Goal: Task Accomplishment & Management: Use online tool/utility

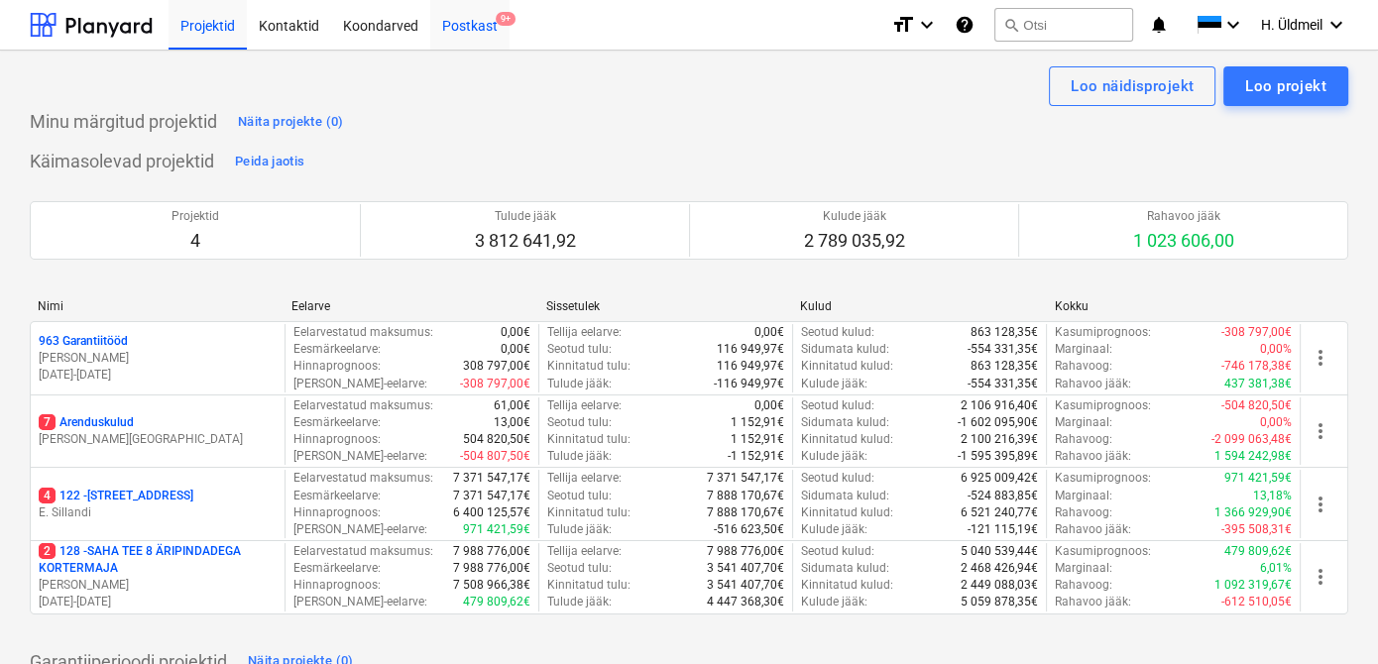
click at [456, 20] on div "Postkast 9+" at bounding box center [469, 24] width 79 height 51
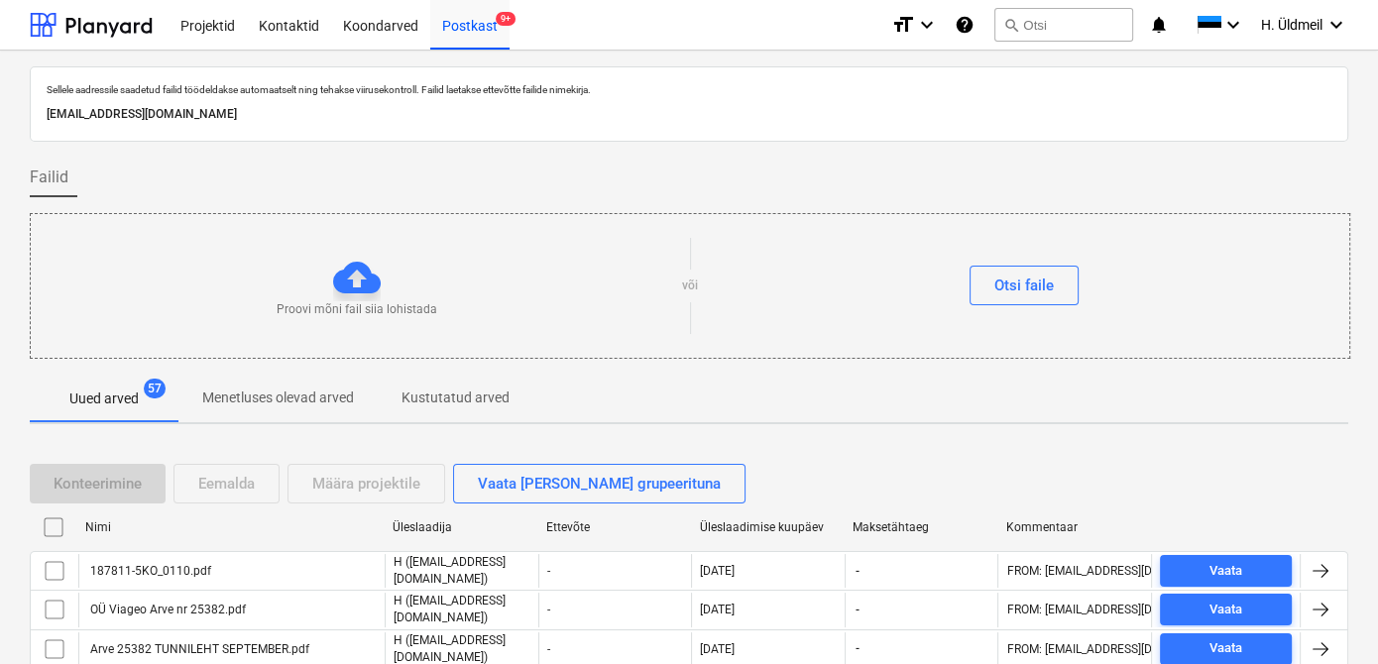
scroll to position [179, 0]
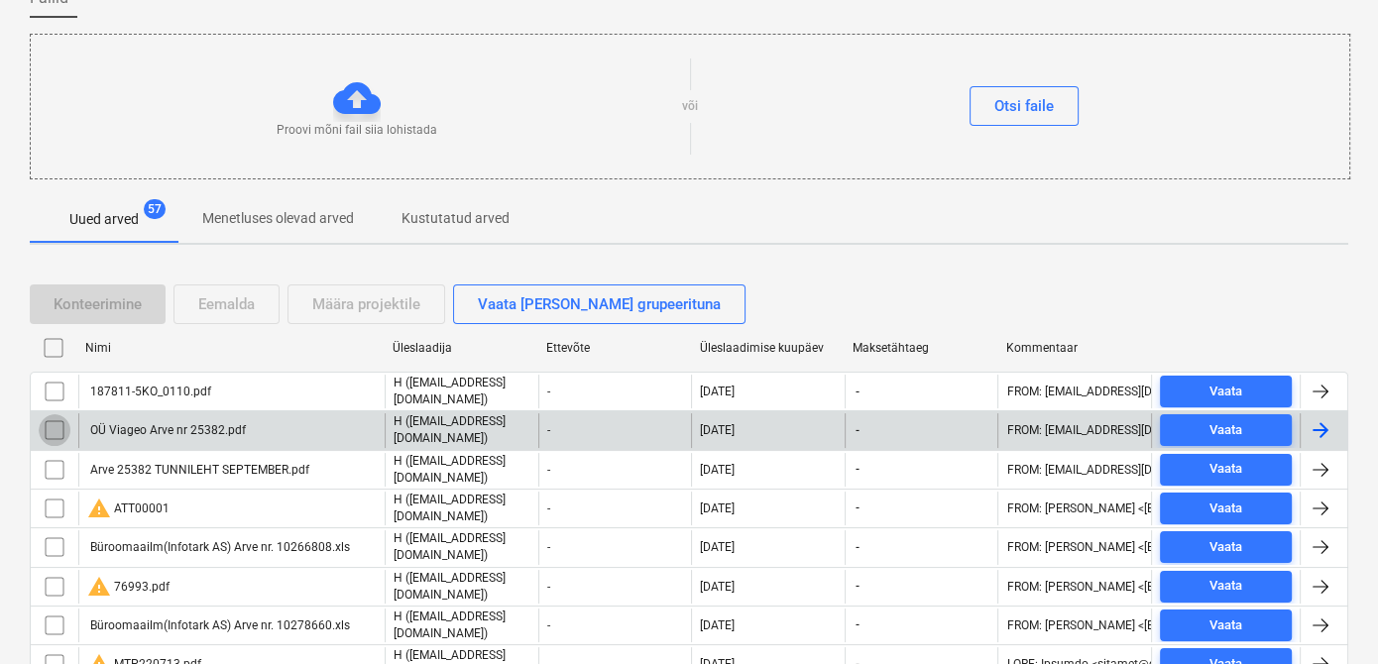
click at [55, 418] on input "checkbox" at bounding box center [55, 430] width 32 height 32
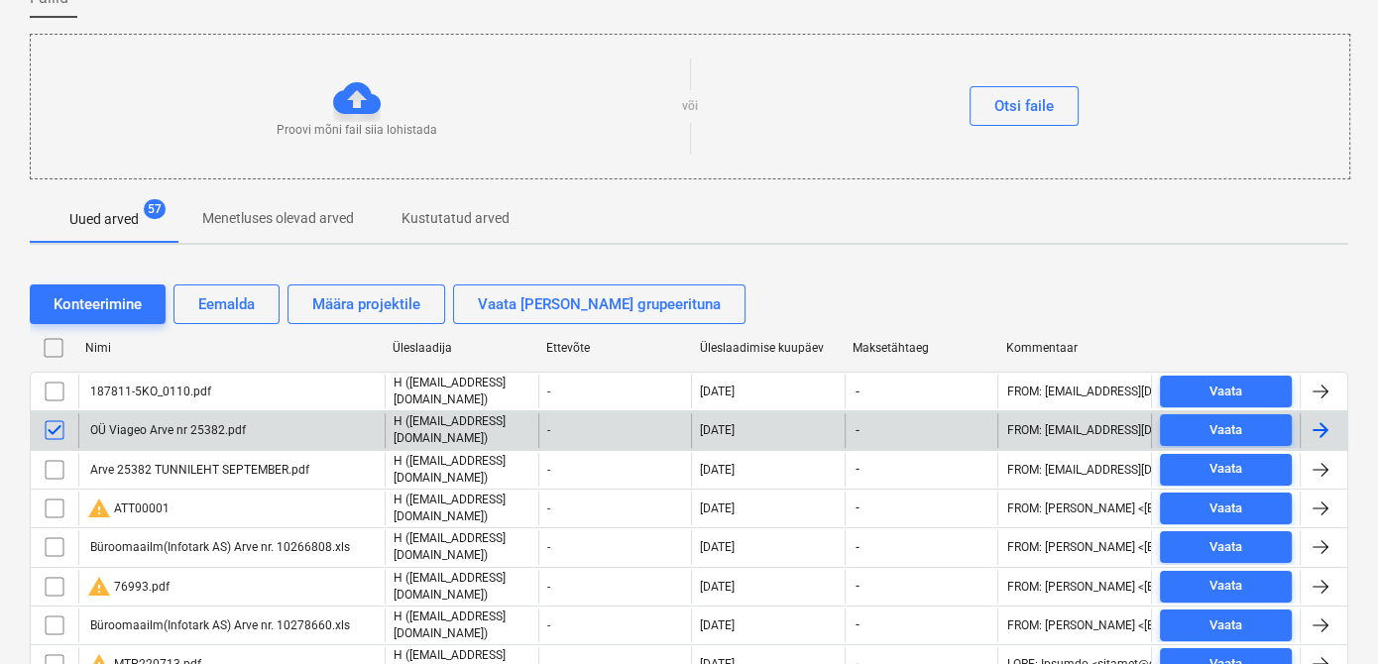
click at [50, 429] on input "checkbox" at bounding box center [55, 430] width 32 height 32
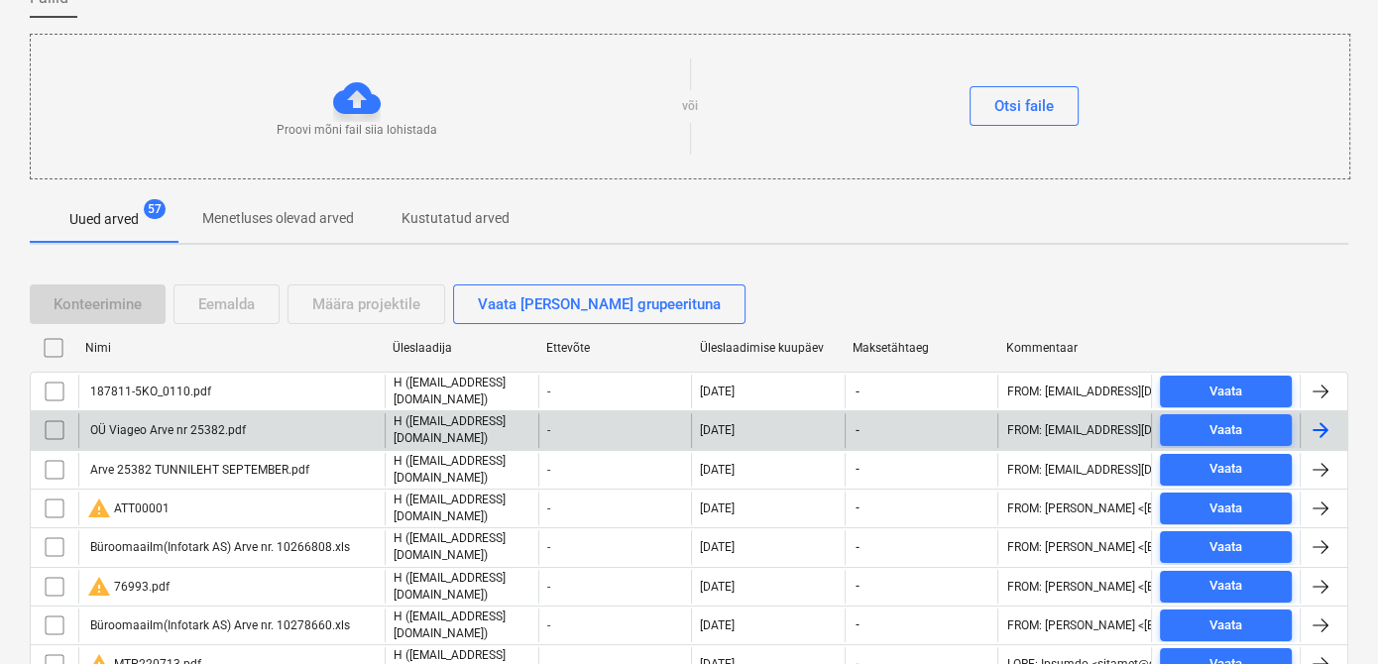
click at [42, 424] on input "checkbox" at bounding box center [55, 430] width 32 height 32
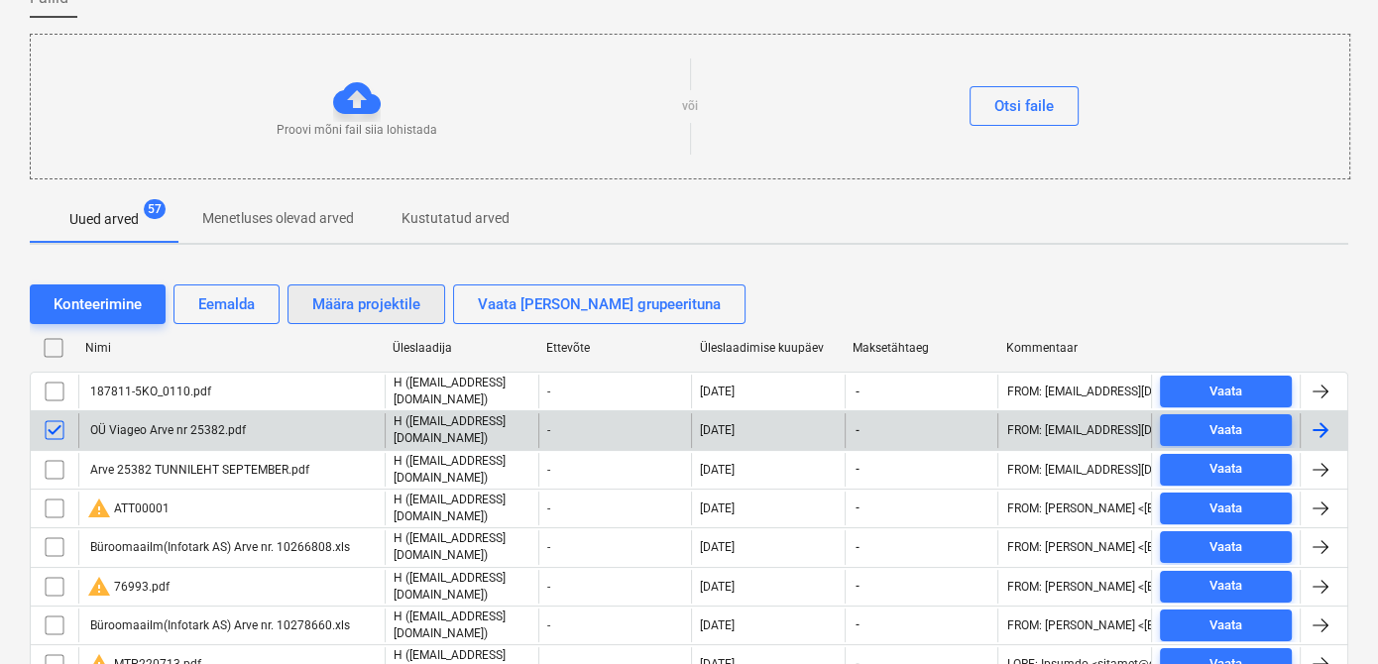
click at [320, 297] on div "Määra projektile" at bounding box center [366, 304] width 108 height 26
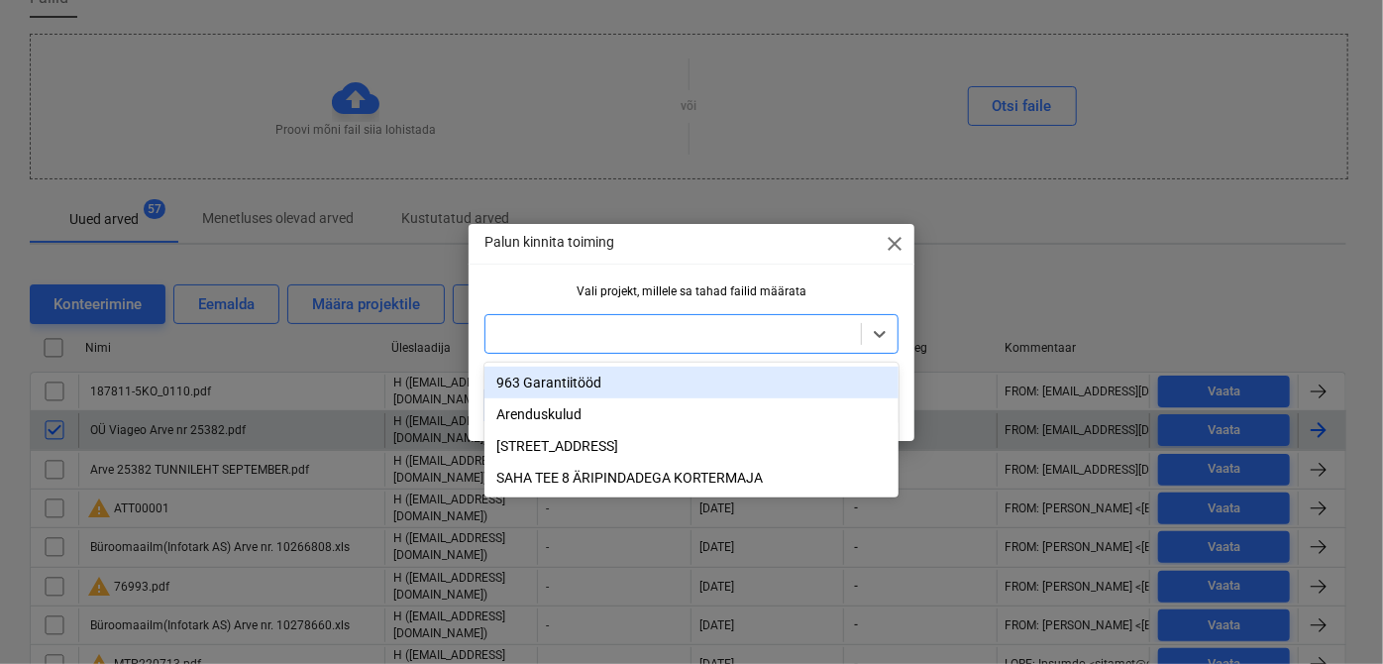
click at [547, 341] on div at bounding box center [674, 334] width 356 height 20
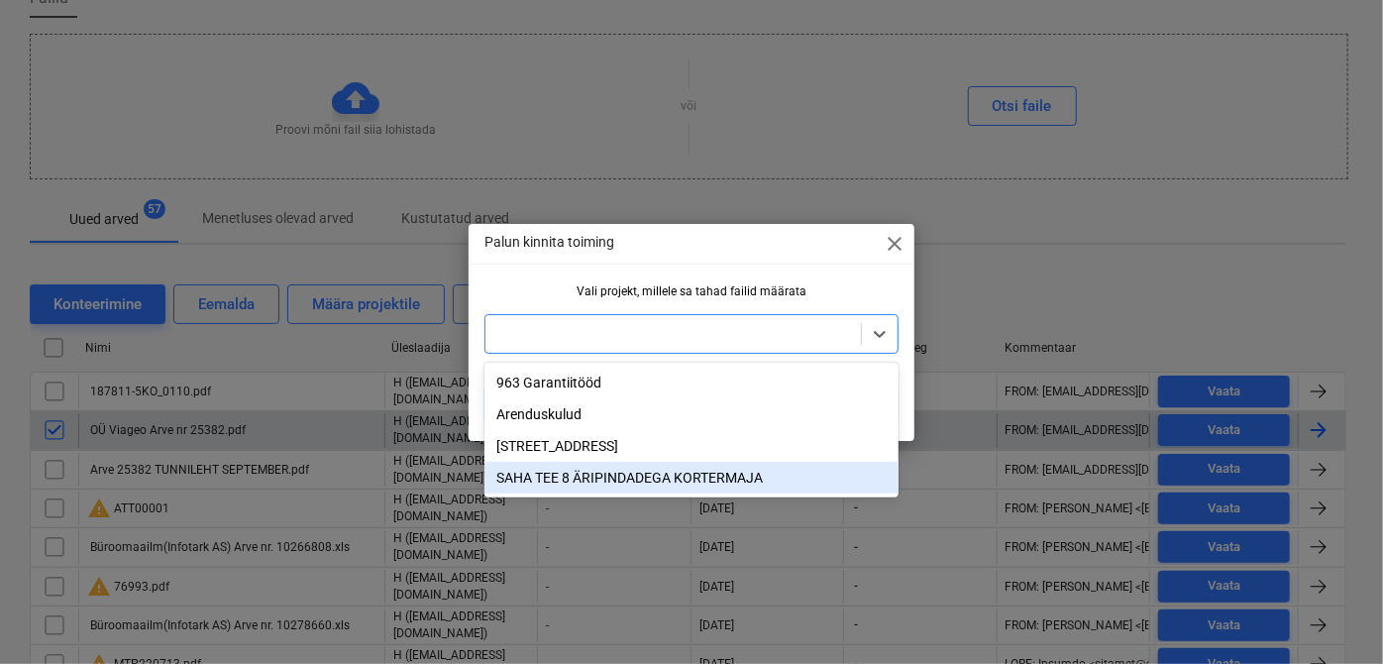
click at [576, 484] on div "SAHA TEE 8 ÄRIPINDADEGA KORTERMAJA" at bounding box center [692, 478] width 414 height 32
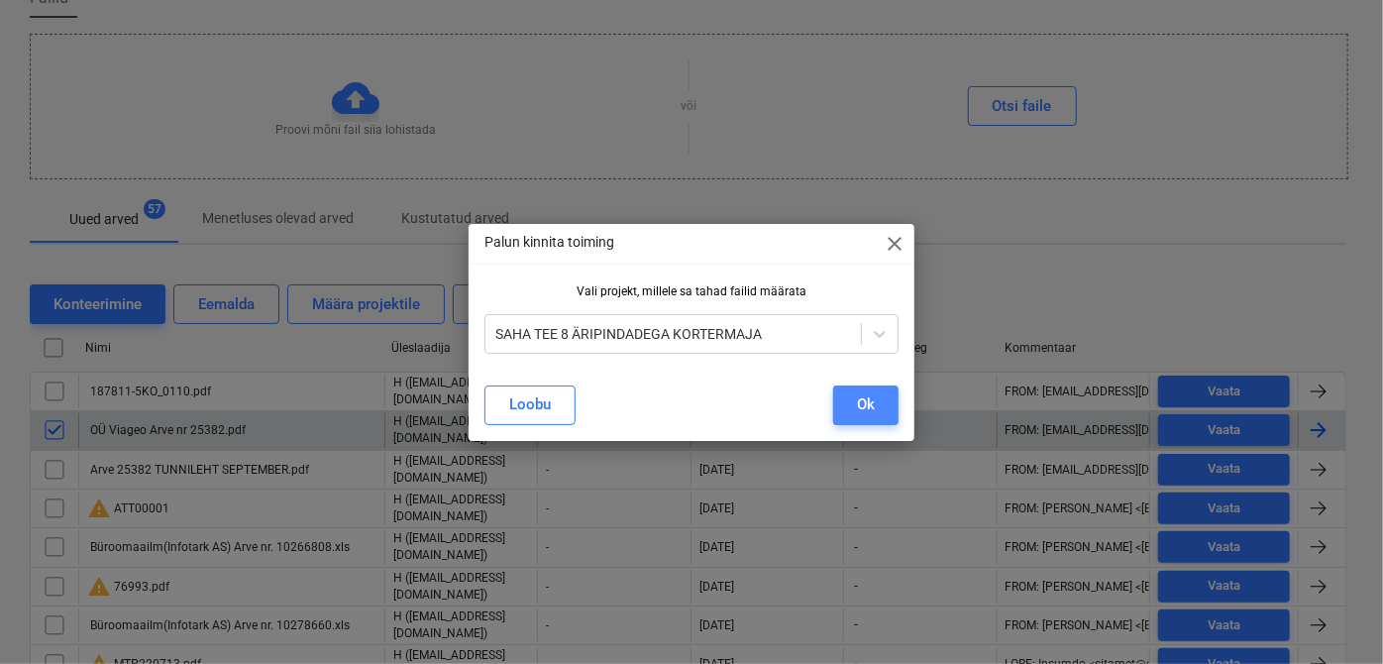
click at [874, 409] on div "Ok" at bounding box center [866, 404] width 18 height 26
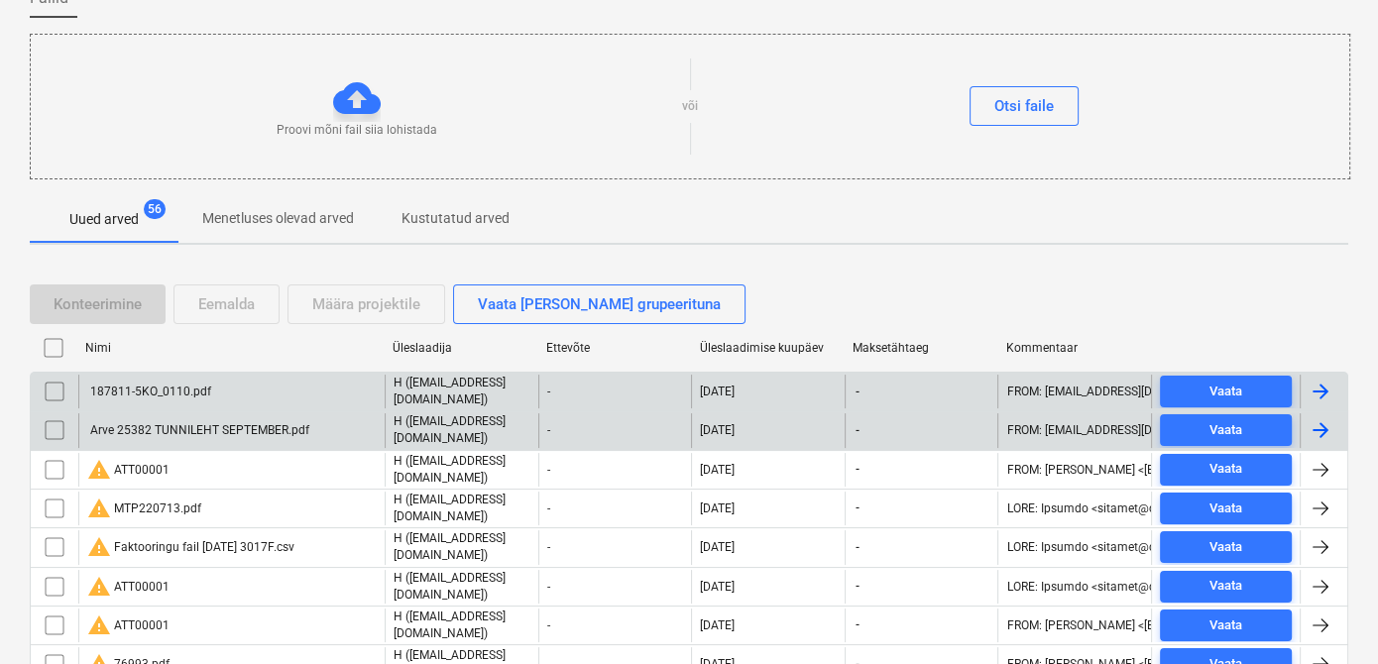
click at [55, 393] on input "checkbox" at bounding box center [55, 392] width 32 height 32
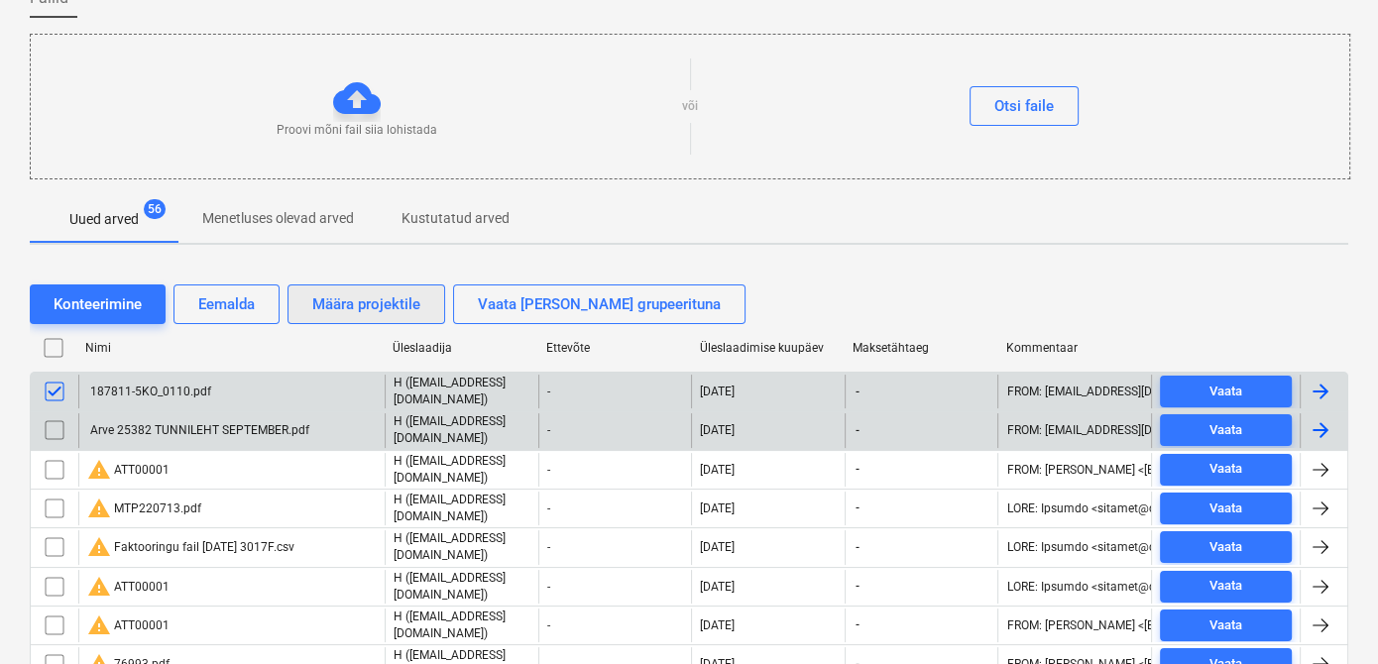
click at [380, 291] on div "Määra projektile" at bounding box center [366, 304] width 108 height 26
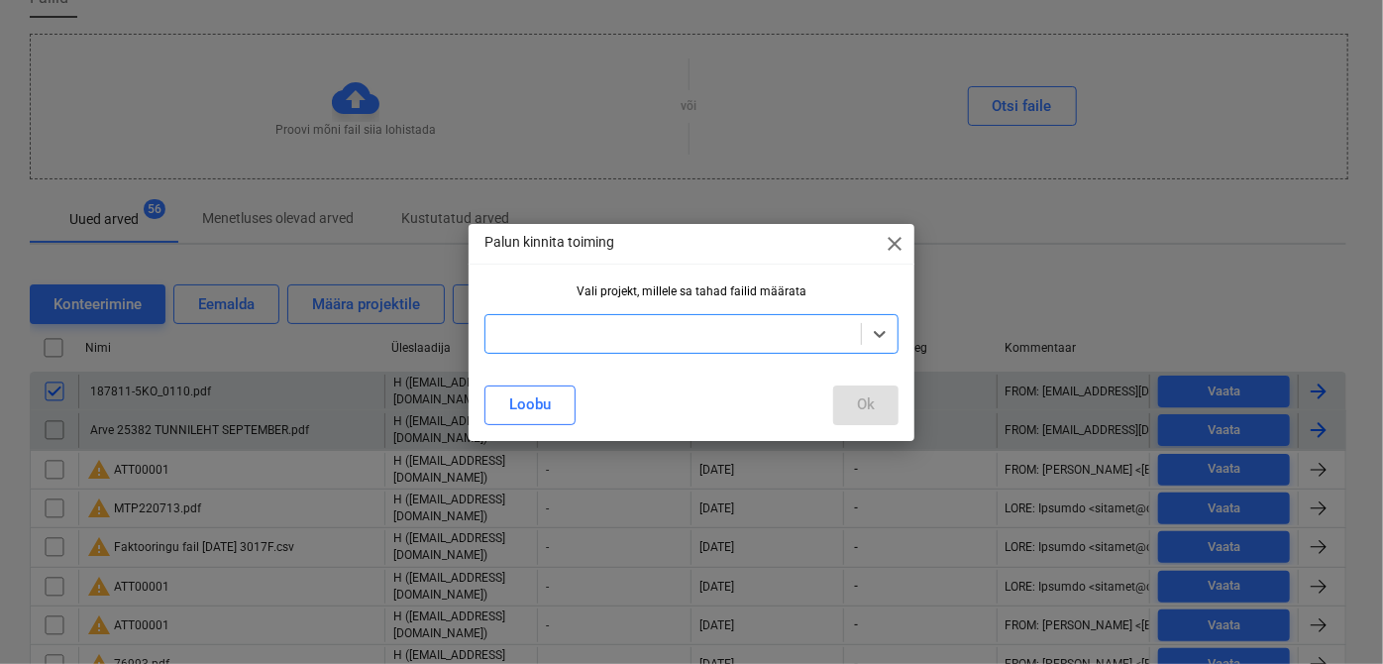
click at [534, 337] on div at bounding box center [674, 334] width 356 height 20
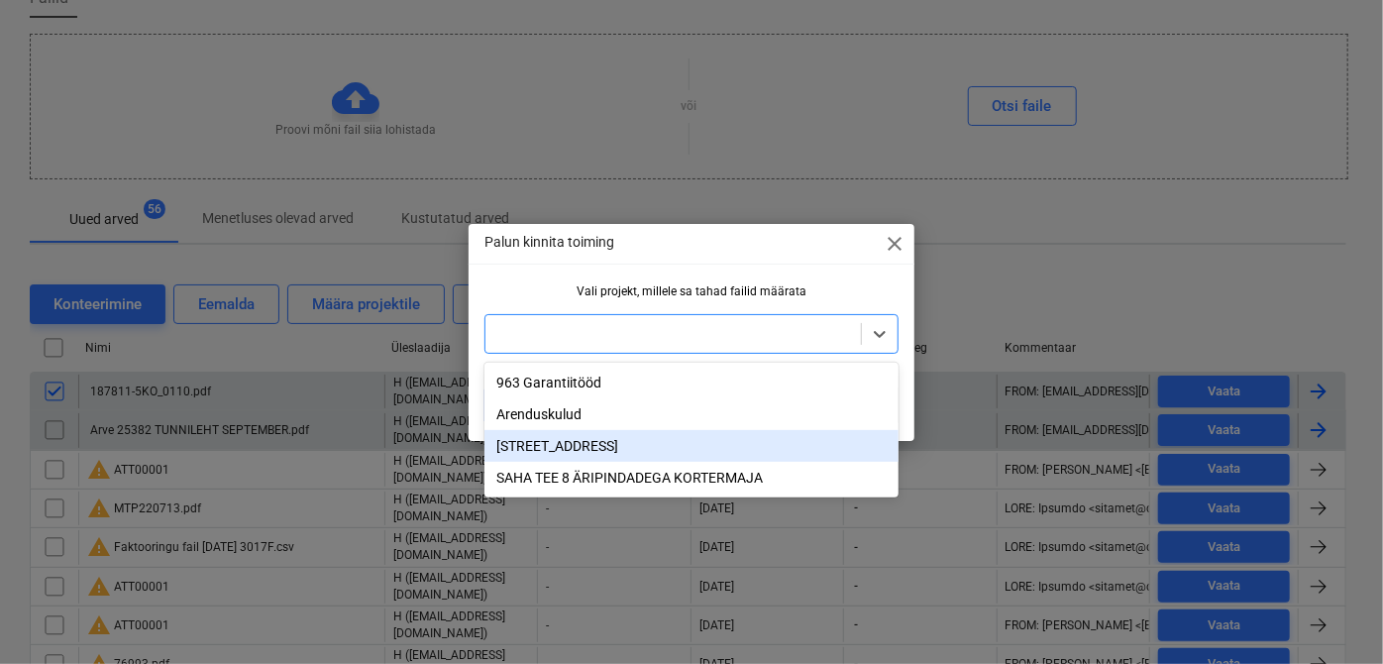
click at [563, 447] on div "[STREET_ADDRESS]" at bounding box center [692, 446] width 414 height 32
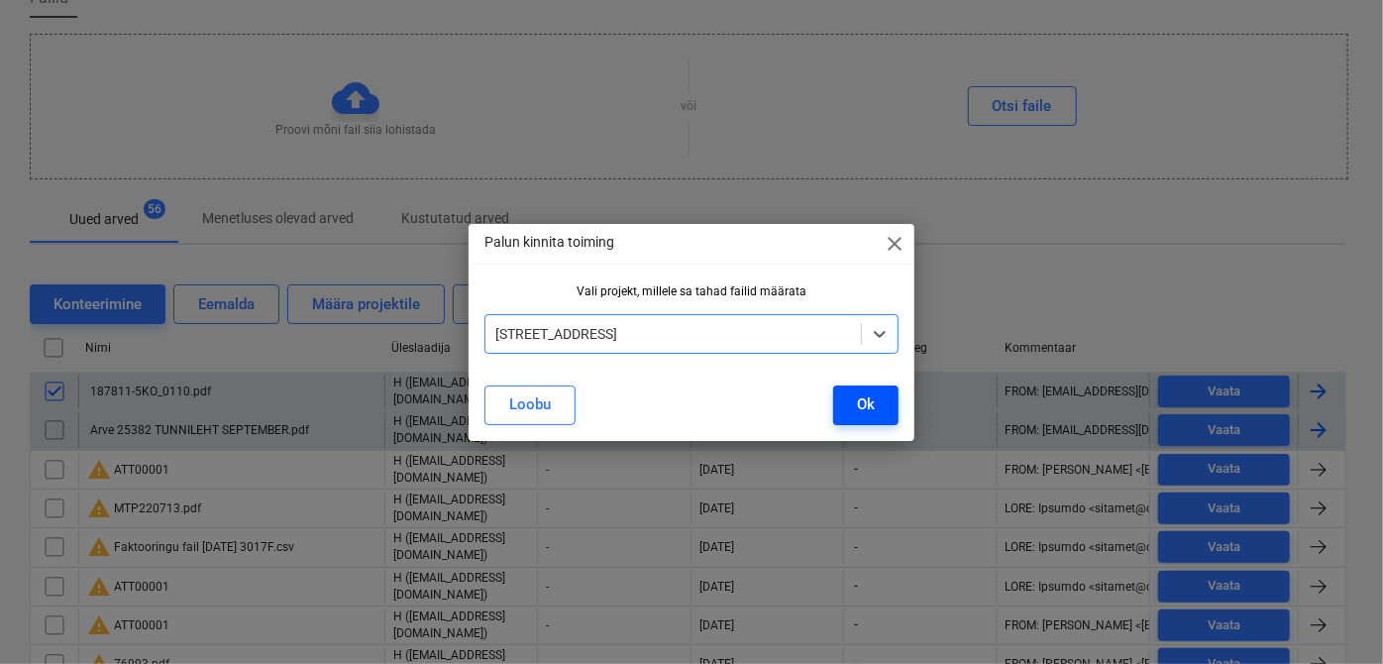
click at [858, 409] on div "Ok" at bounding box center [866, 404] width 18 height 26
